Goal: Information Seeking & Learning: Understand process/instructions

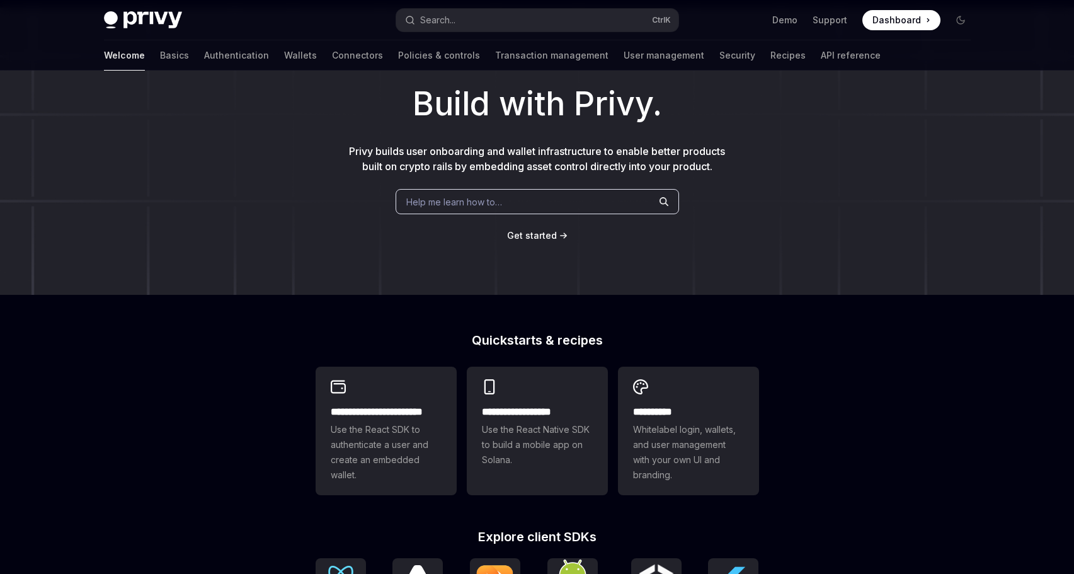
scroll to position [126, 0]
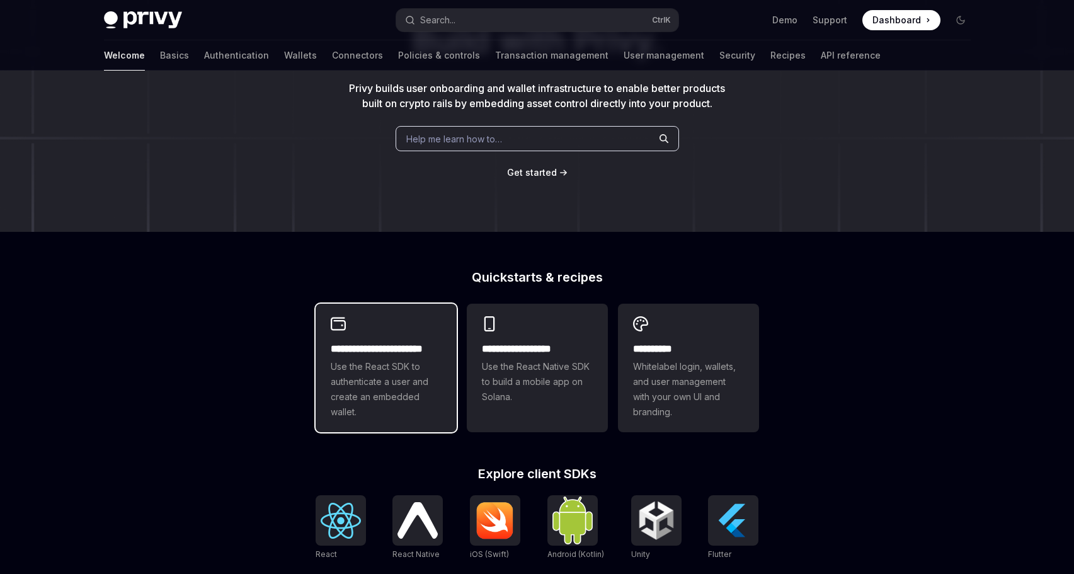
click at [402, 343] on h2 "**********" at bounding box center [386, 348] width 111 height 15
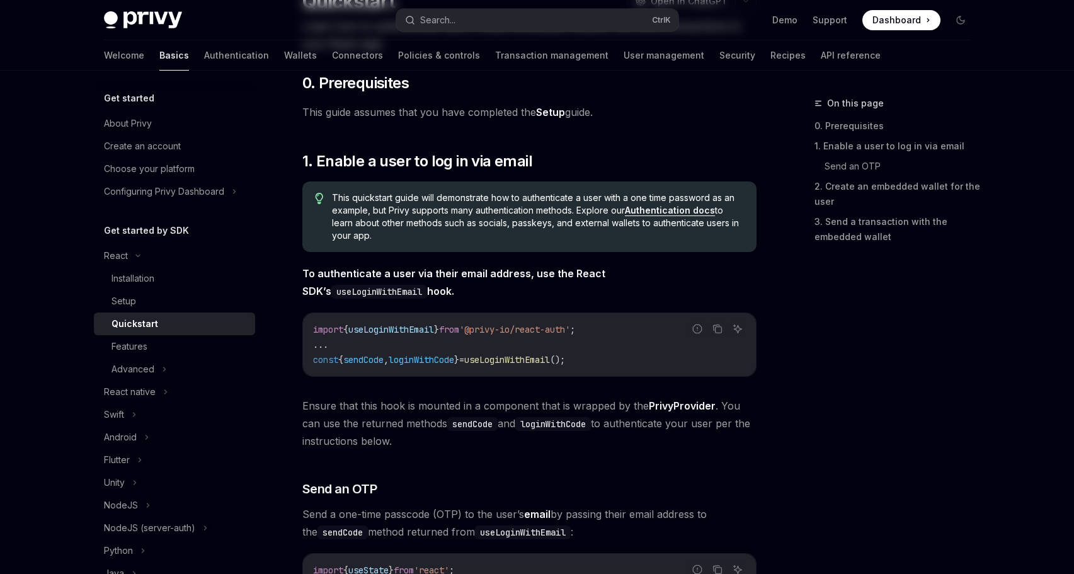
type textarea "*"
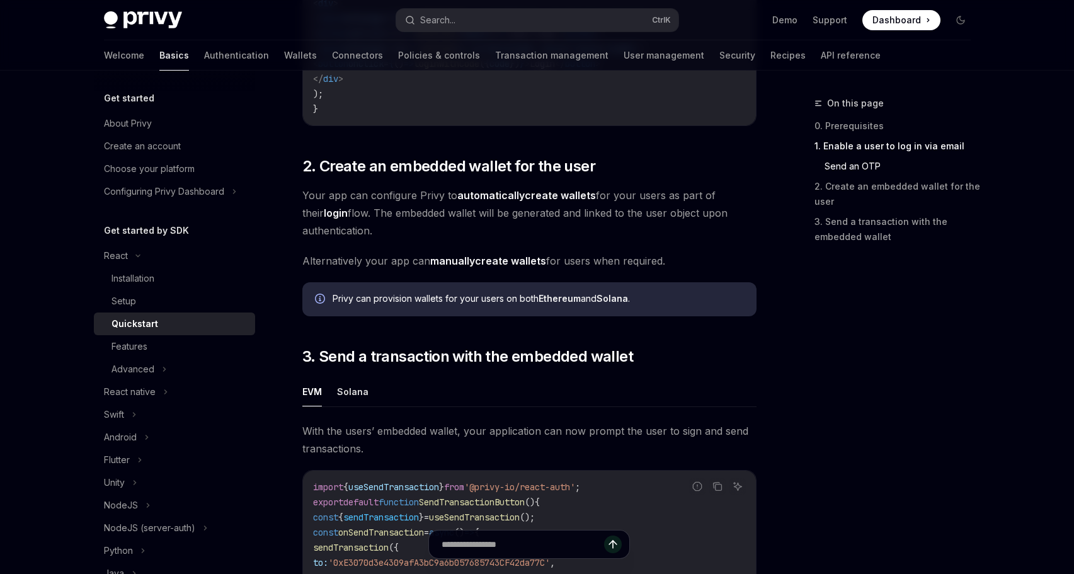
scroll to position [766, 0]
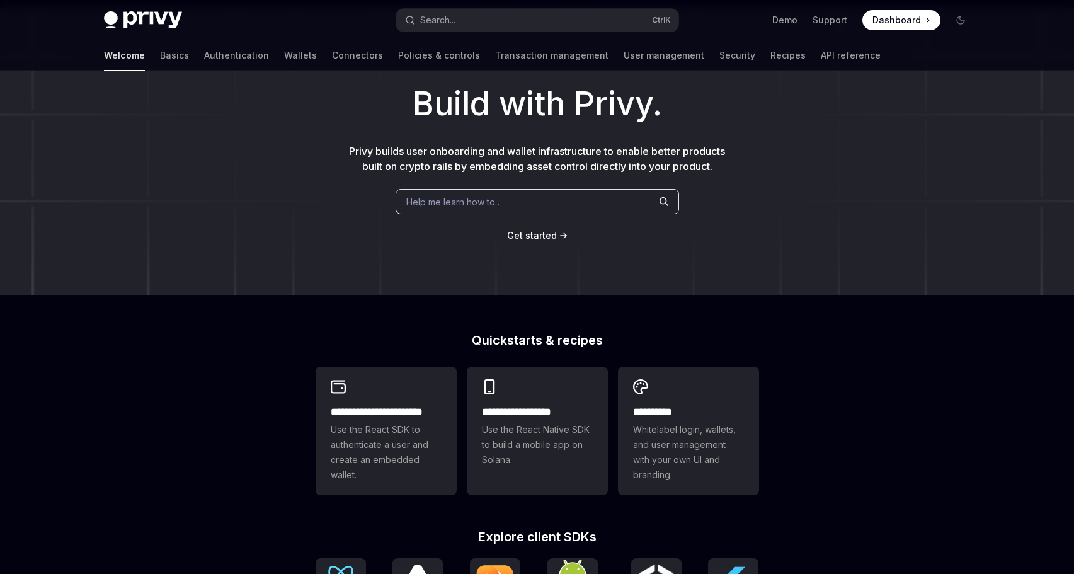
scroll to position [126, 0]
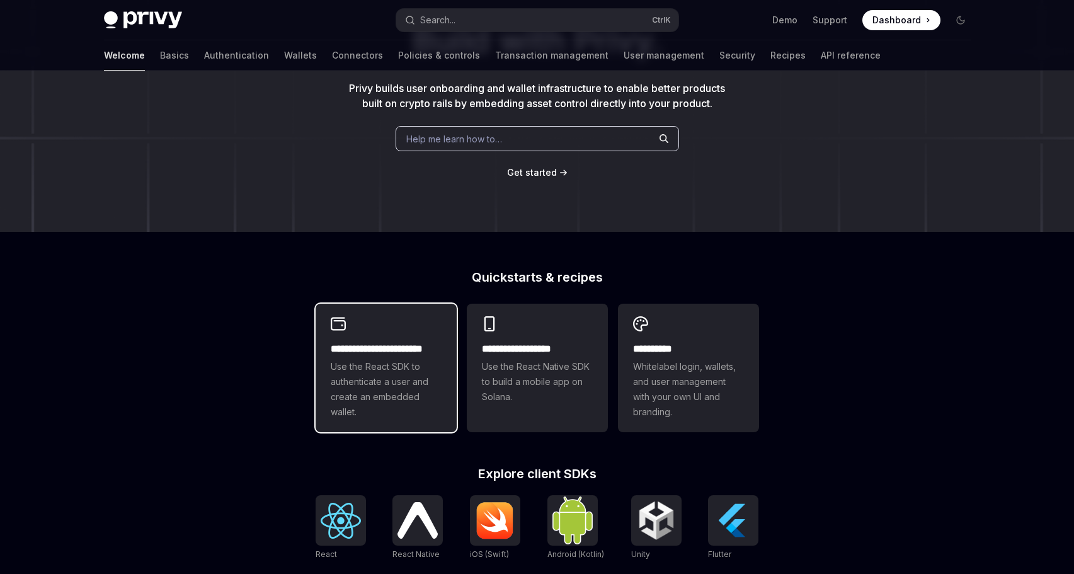
click at [401, 364] on span "Use the React SDK to authenticate a user and create an embedded wallet." at bounding box center [386, 389] width 111 height 60
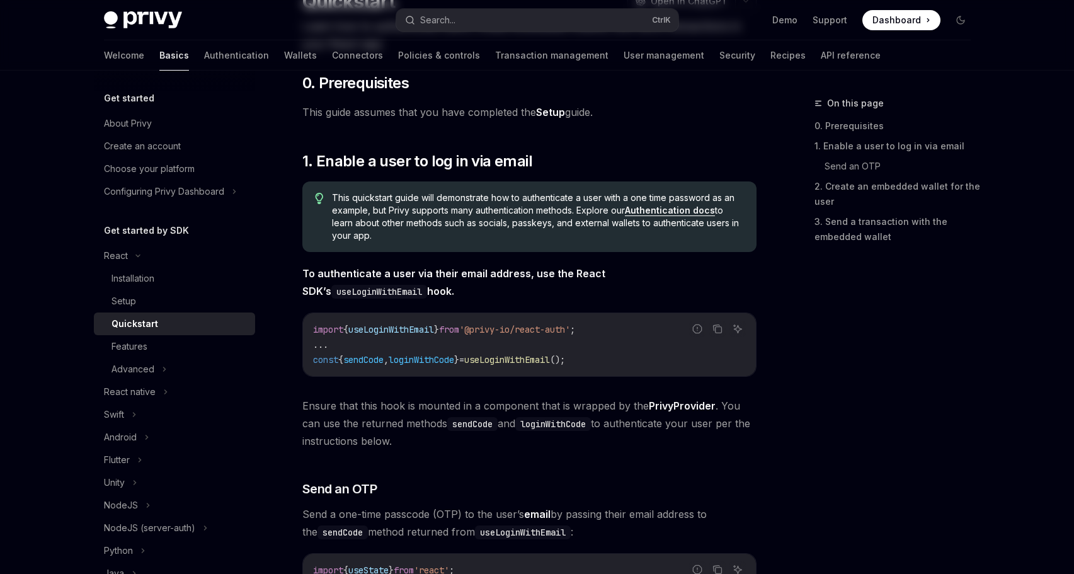
type textarea "*"
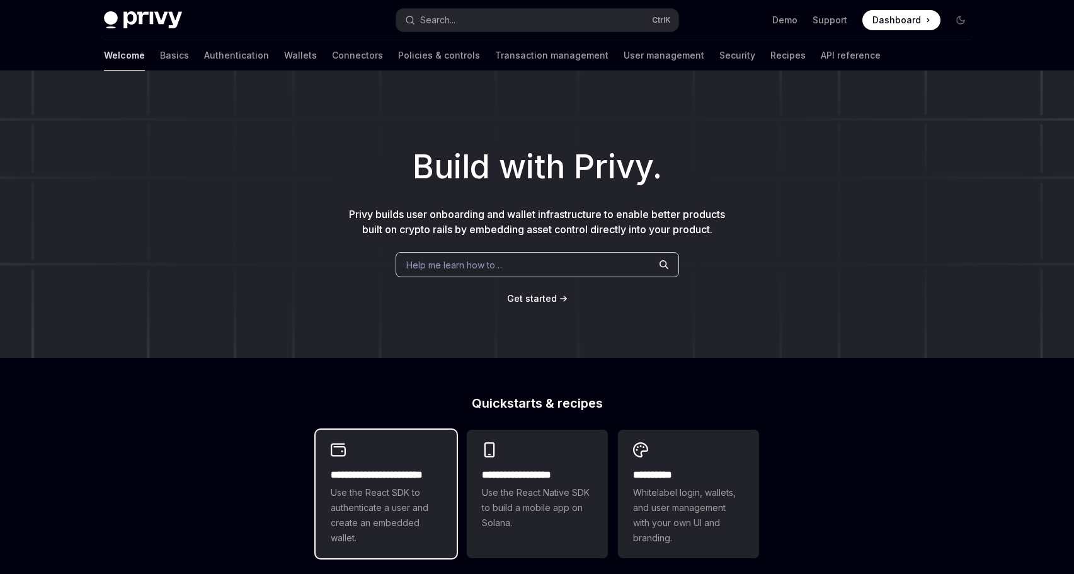
click at [431, 499] on span "Use the React SDK to authenticate a user and create an embedded wallet." at bounding box center [386, 515] width 111 height 60
type textarea "*"
